Goal: Transaction & Acquisition: Purchase product/service

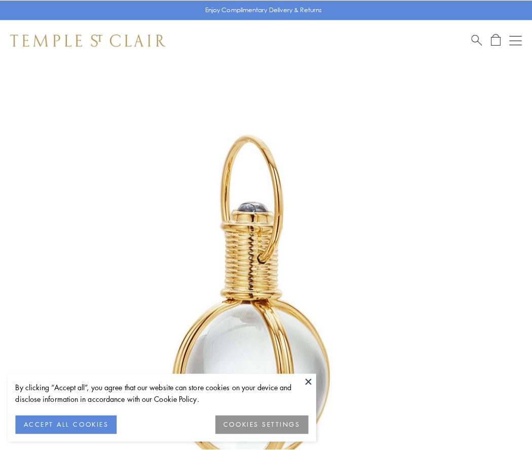
scroll to position [264, 0]
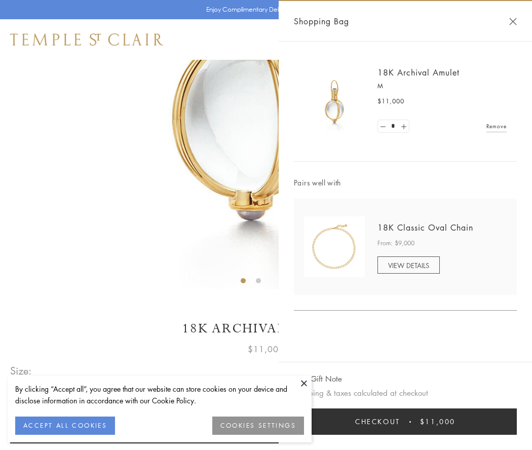
click at [405, 421] on button "Checkout $11,000" at bounding box center [405, 421] width 223 height 26
